Goal: Information Seeking & Learning: Learn about a topic

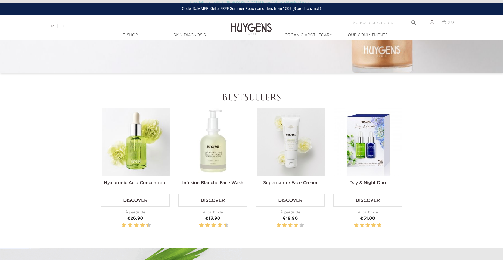
scroll to position [190, 0]
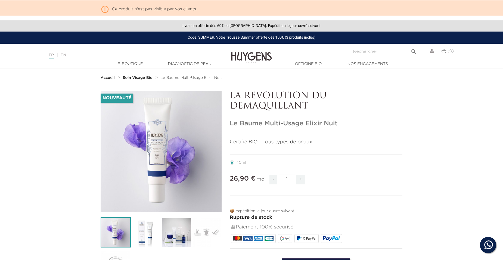
drag, startPoint x: 316, startPoint y: 105, endPoint x: 231, endPoint y: 93, distance: 86.6
click at [231, 93] on p "LA REVOLUTION DU DEMAQUILLANT" at bounding box center [316, 101] width 172 height 21
copy p "LA REVOLUTION DU DEMAQUILLANT"
